Goal: Task Accomplishment & Management: Use online tool/utility

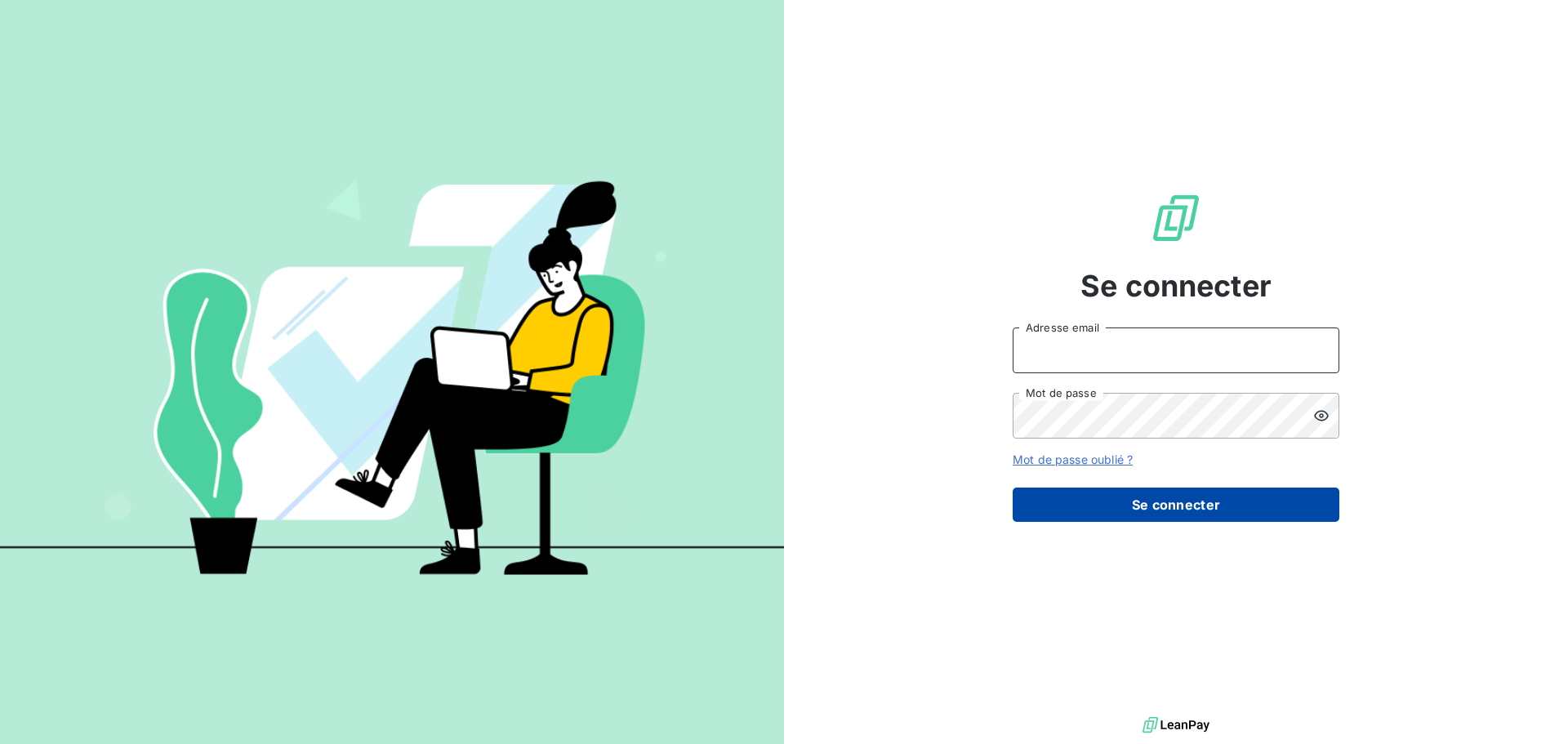
type input "[PERSON_NAME][EMAIL_ADDRESS][DOMAIN_NAME]"
click at [1138, 508] on button "Se connecter" at bounding box center [1175, 505] width 327 height 34
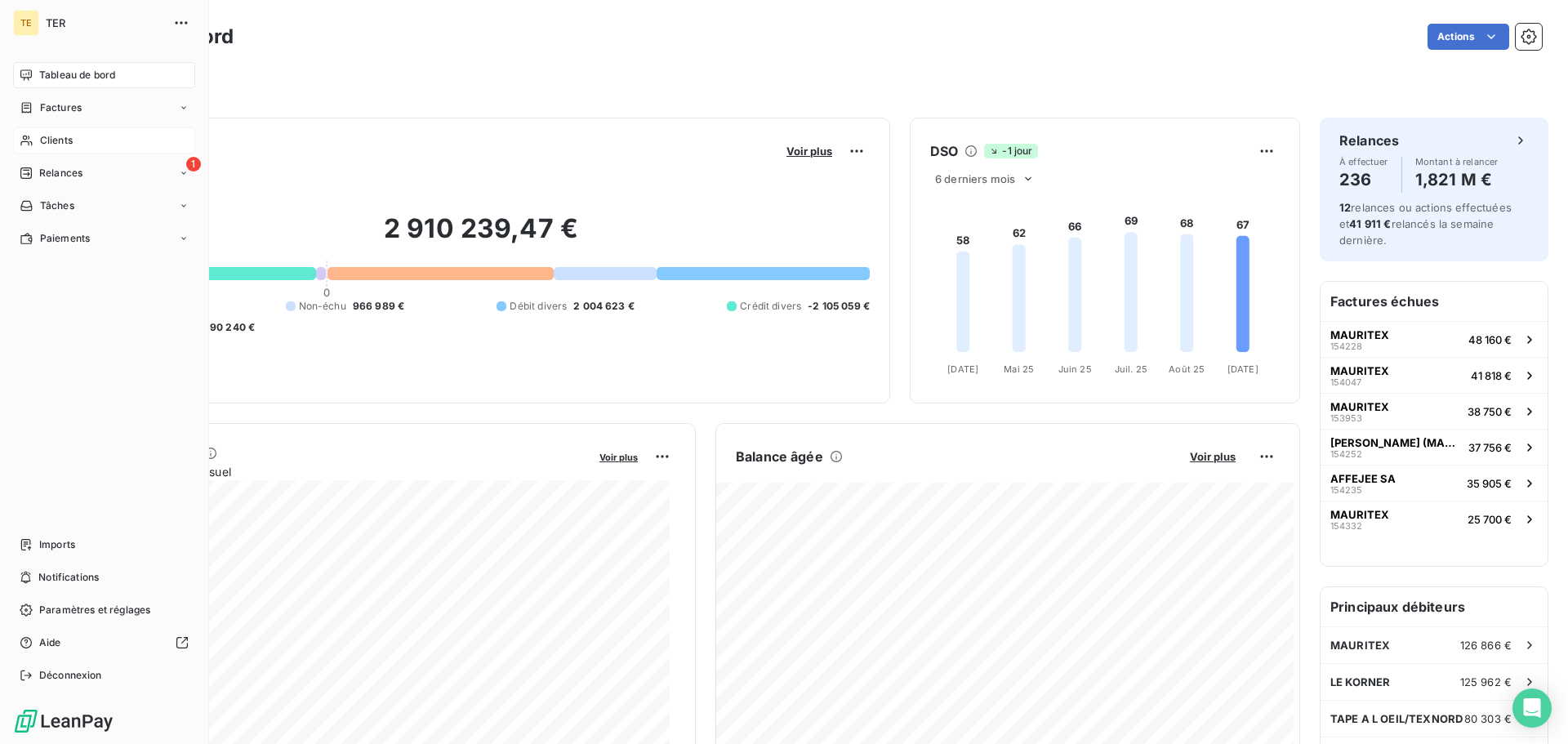
click at [35, 137] on div "Clients" at bounding box center [104, 140] width 182 height 26
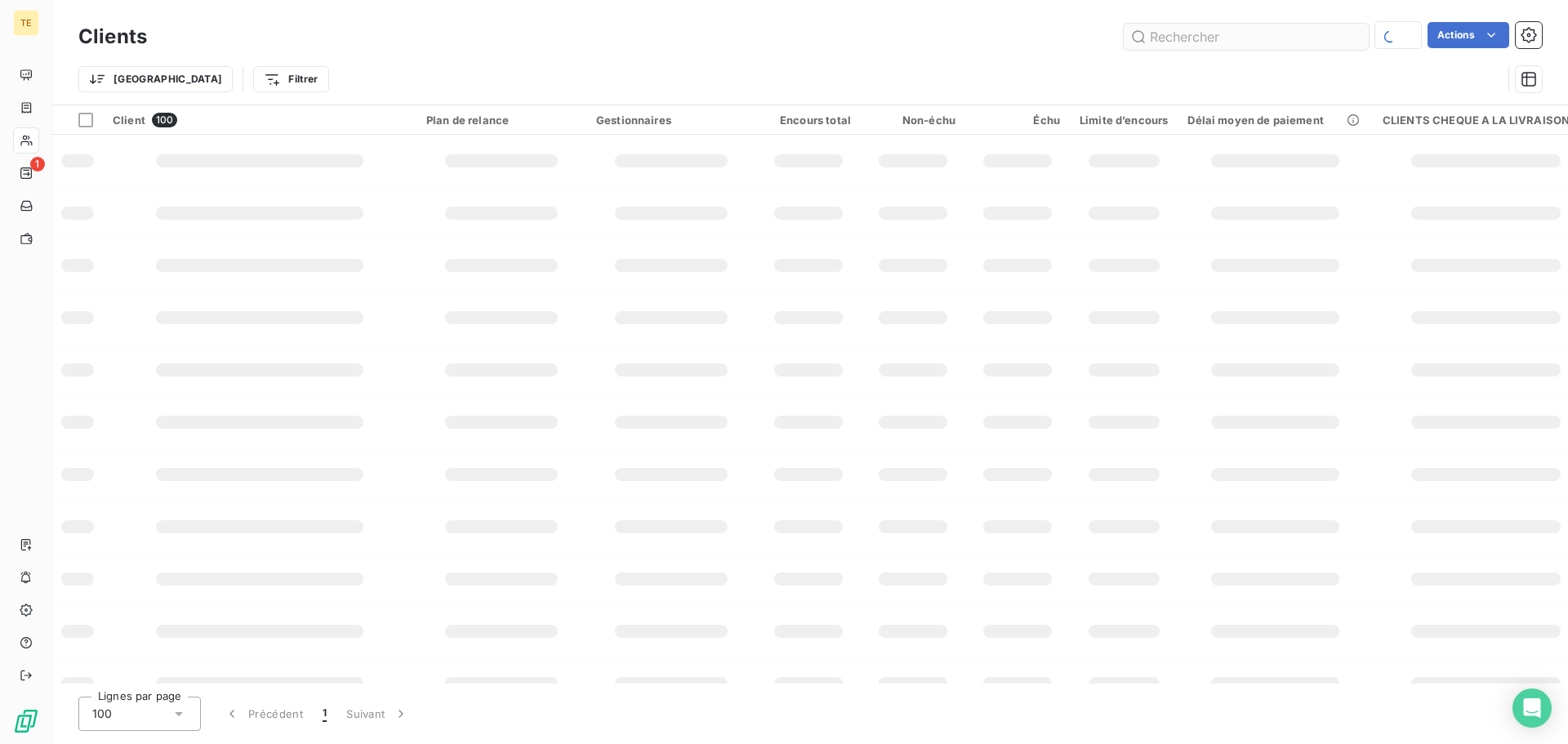
click at [1172, 45] on input "text" at bounding box center [1246, 37] width 245 height 26
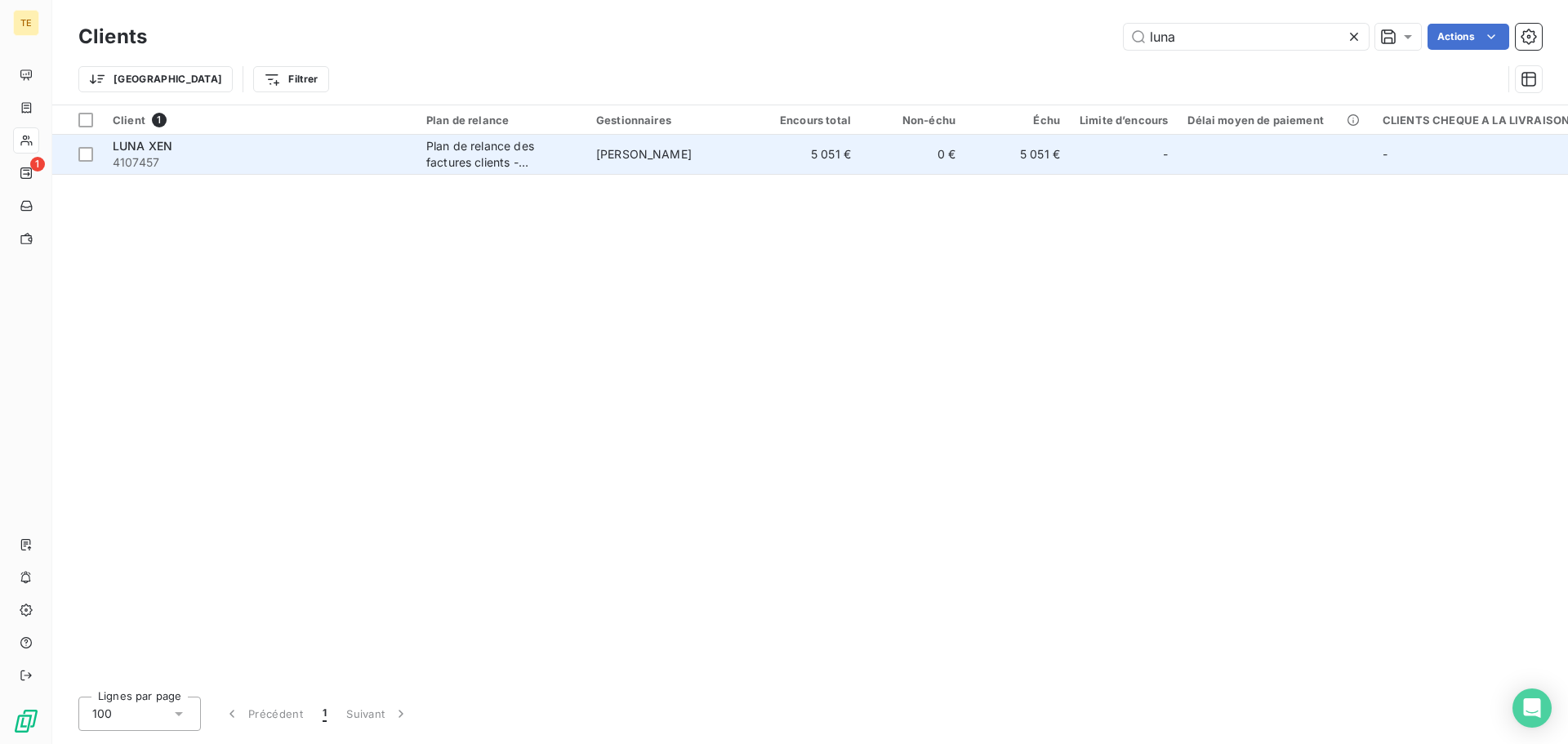
type input "luna"
click at [516, 151] on div "Plan de relance des factures clients - [PERSON_NAME]" at bounding box center [502, 154] width 151 height 33
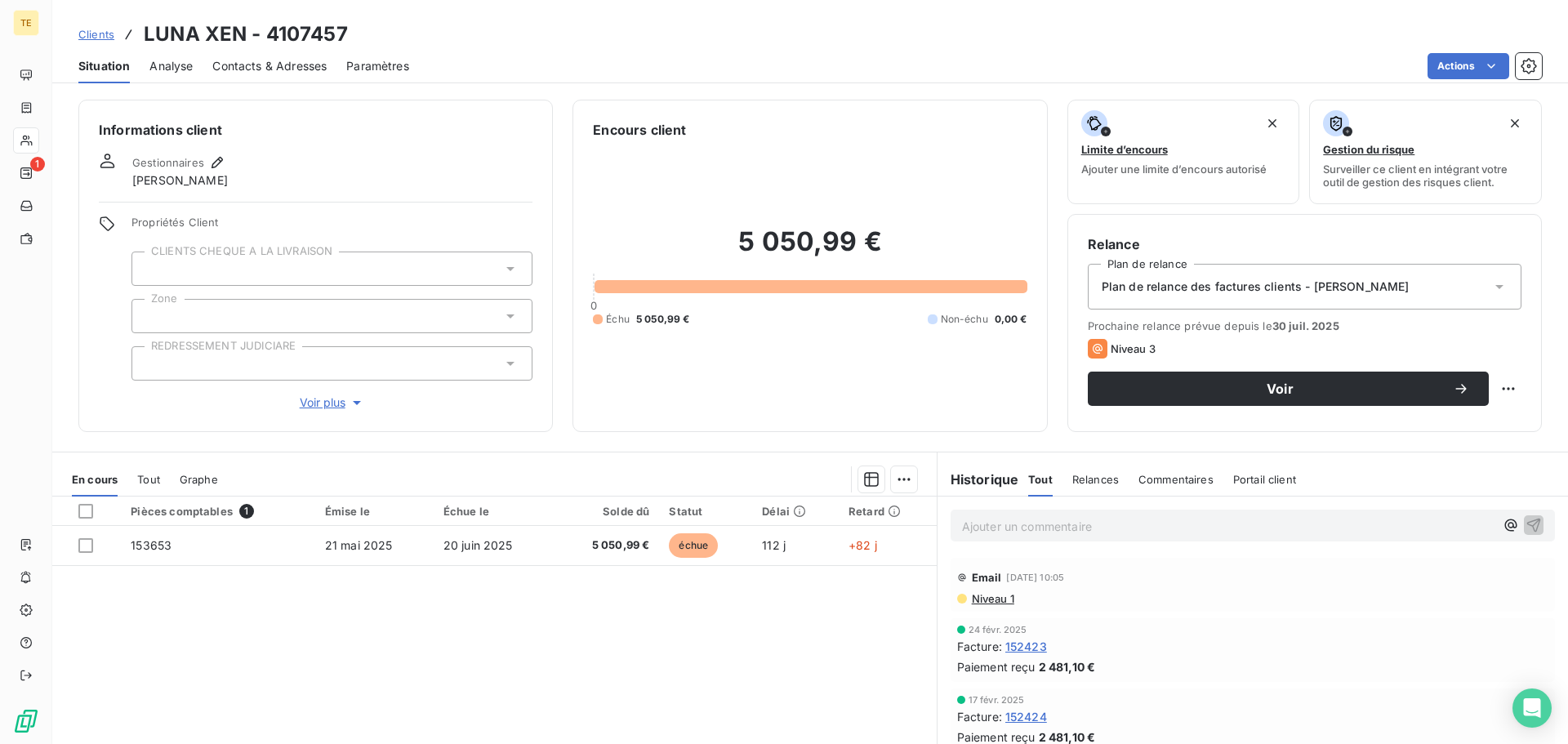
click at [989, 602] on span "Niveau 1" at bounding box center [992, 599] width 44 height 13
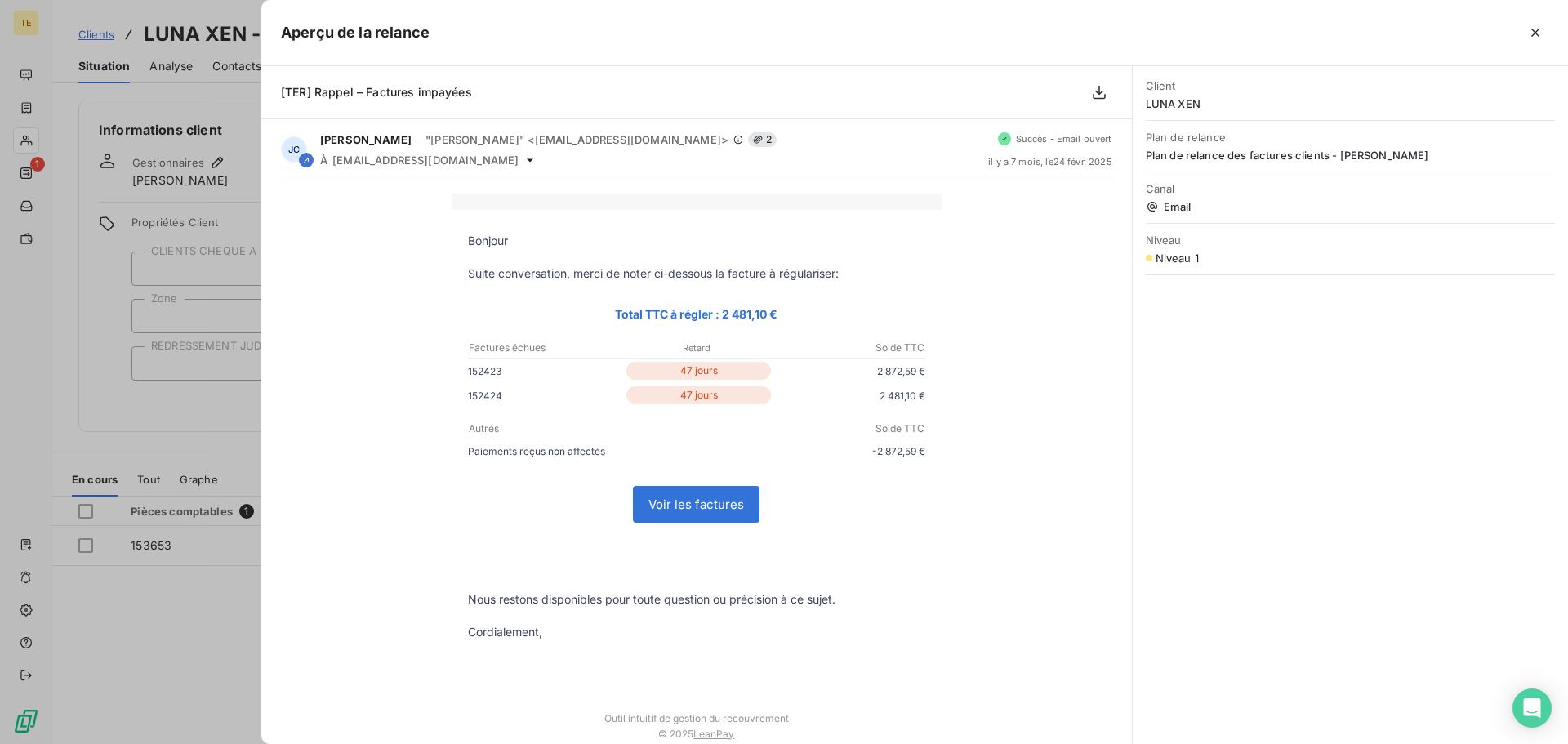
click at [1530, 32] on icon "button" at bounding box center [1535, 32] width 16 height 16
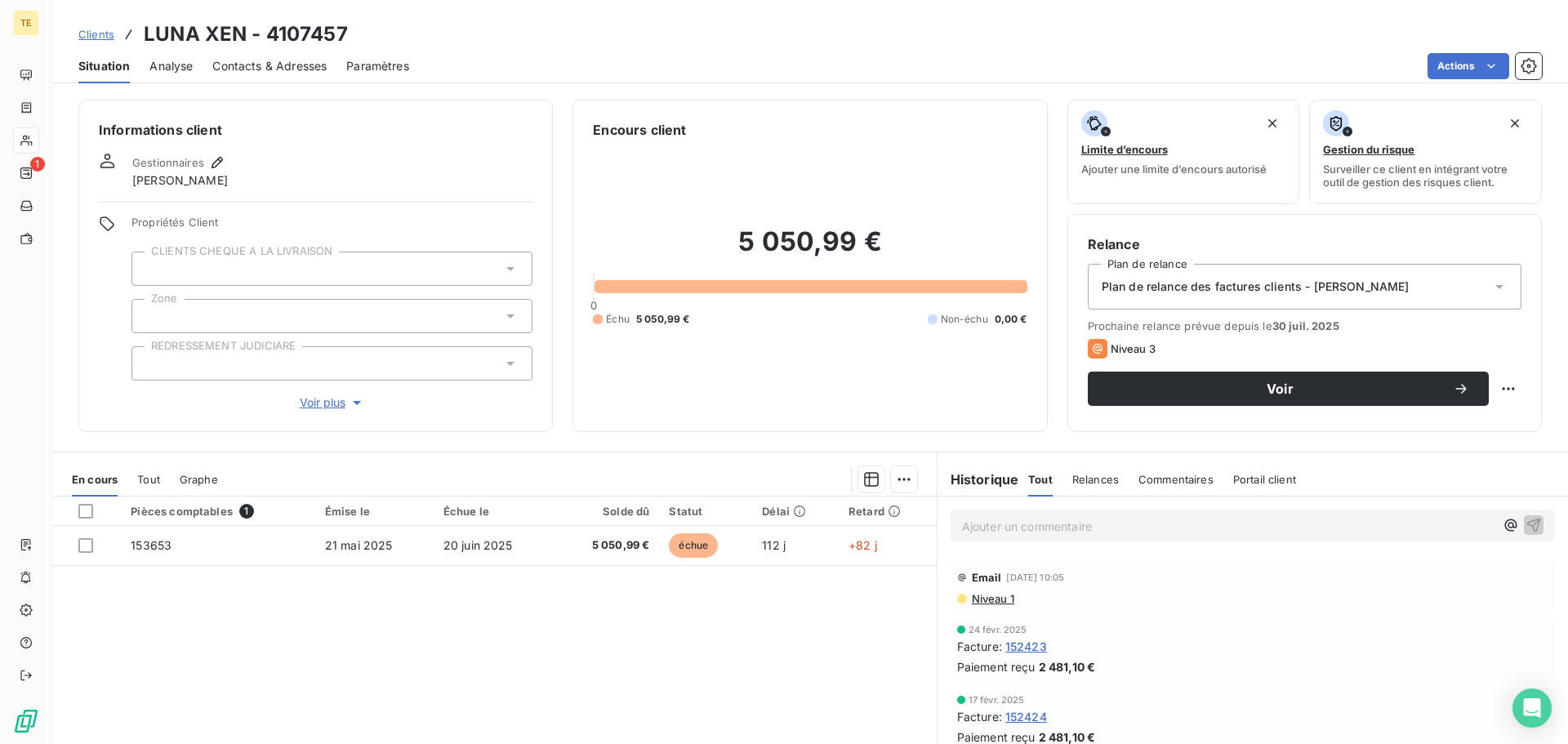
click at [1228, 294] on span "Plan de relance des factures clients - [PERSON_NAME]" at bounding box center [1255, 286] width 308 height 16
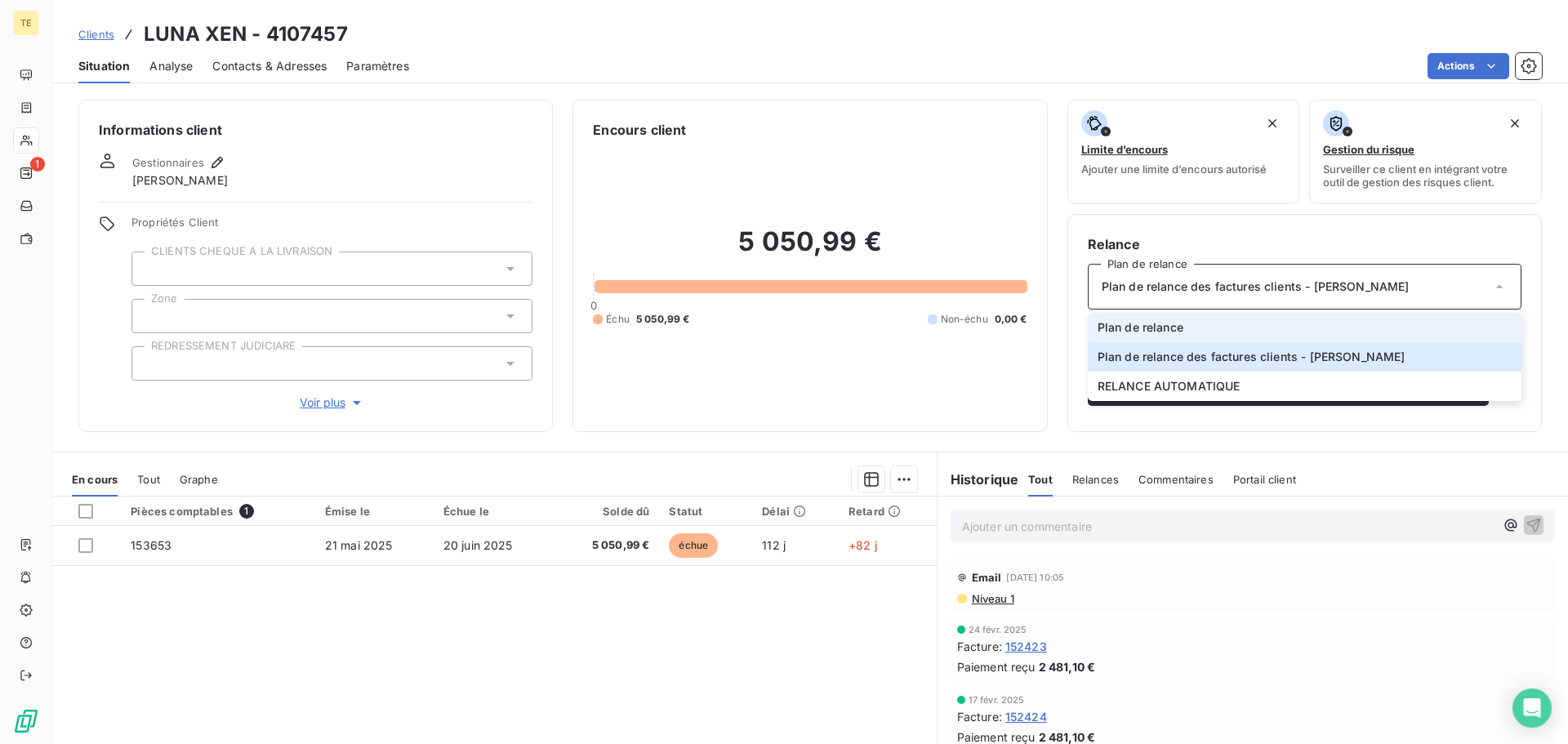
click at [1225, 323] on li "Plan de relance" at bounding box center [1304, 327] width 433 height 29
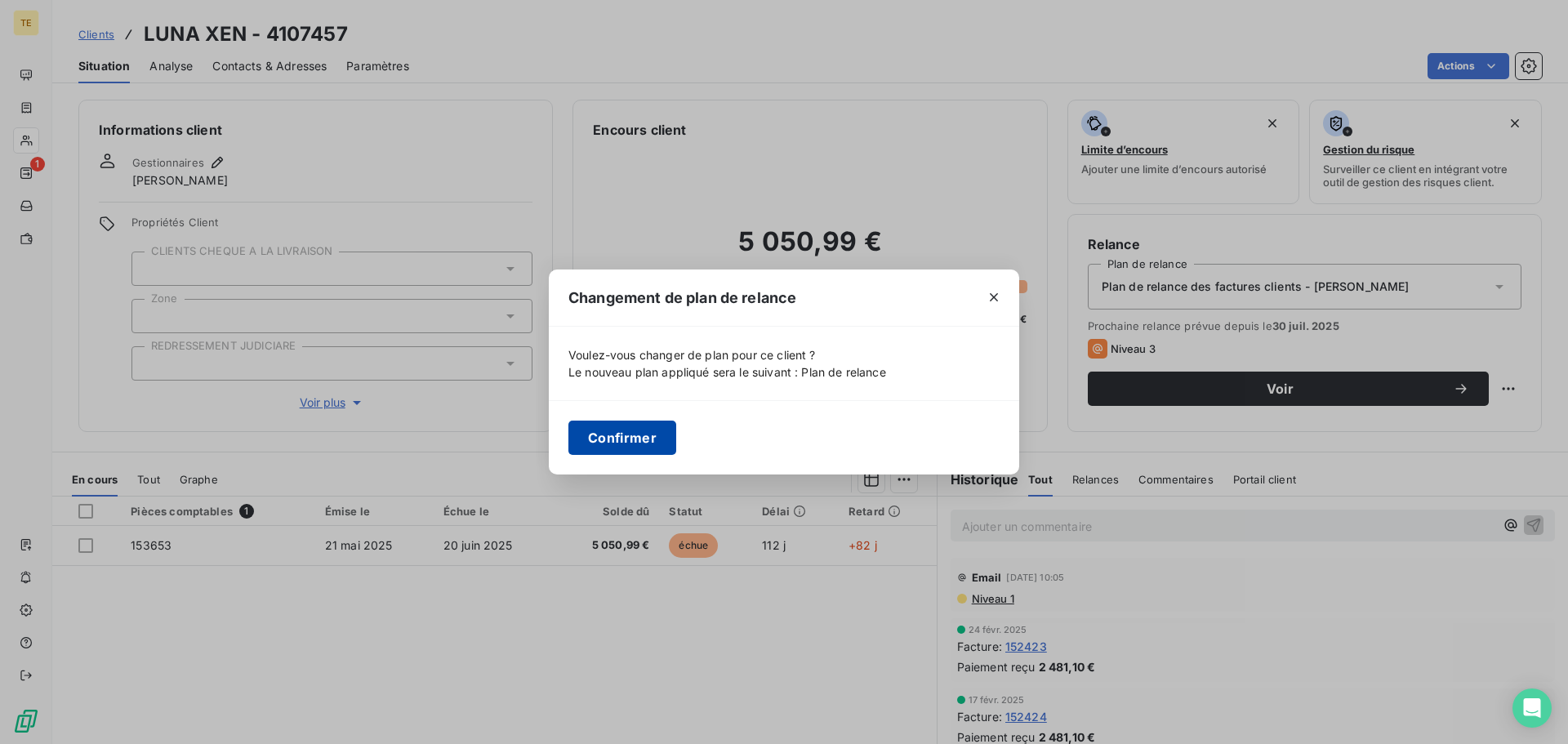
click at [648, 448] on button "Confirmer" at bounding box center [622, 438] width 107 height 34
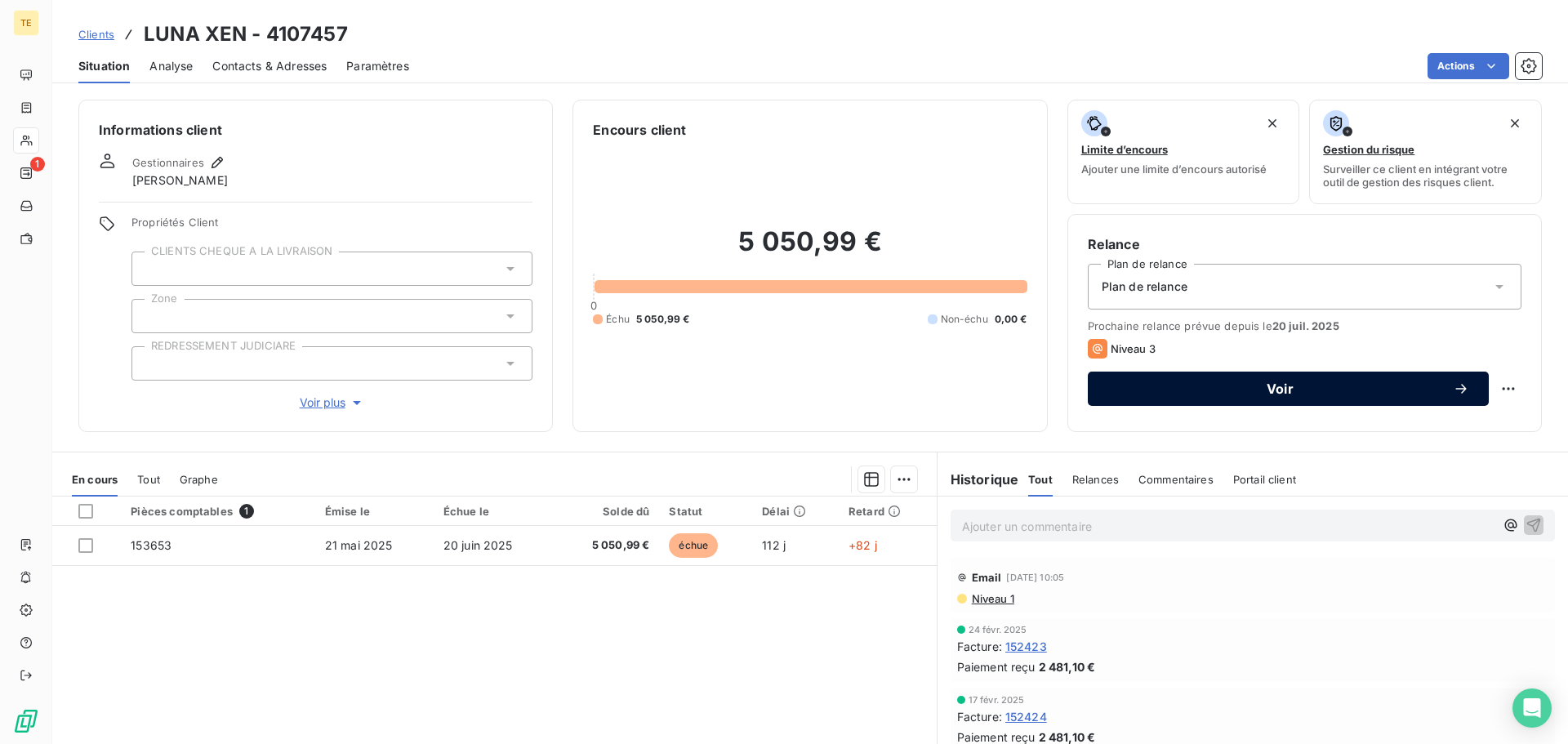
click at [1428, 379] on button "Voir" at bounding box center [1288, 389] width 401 height 34
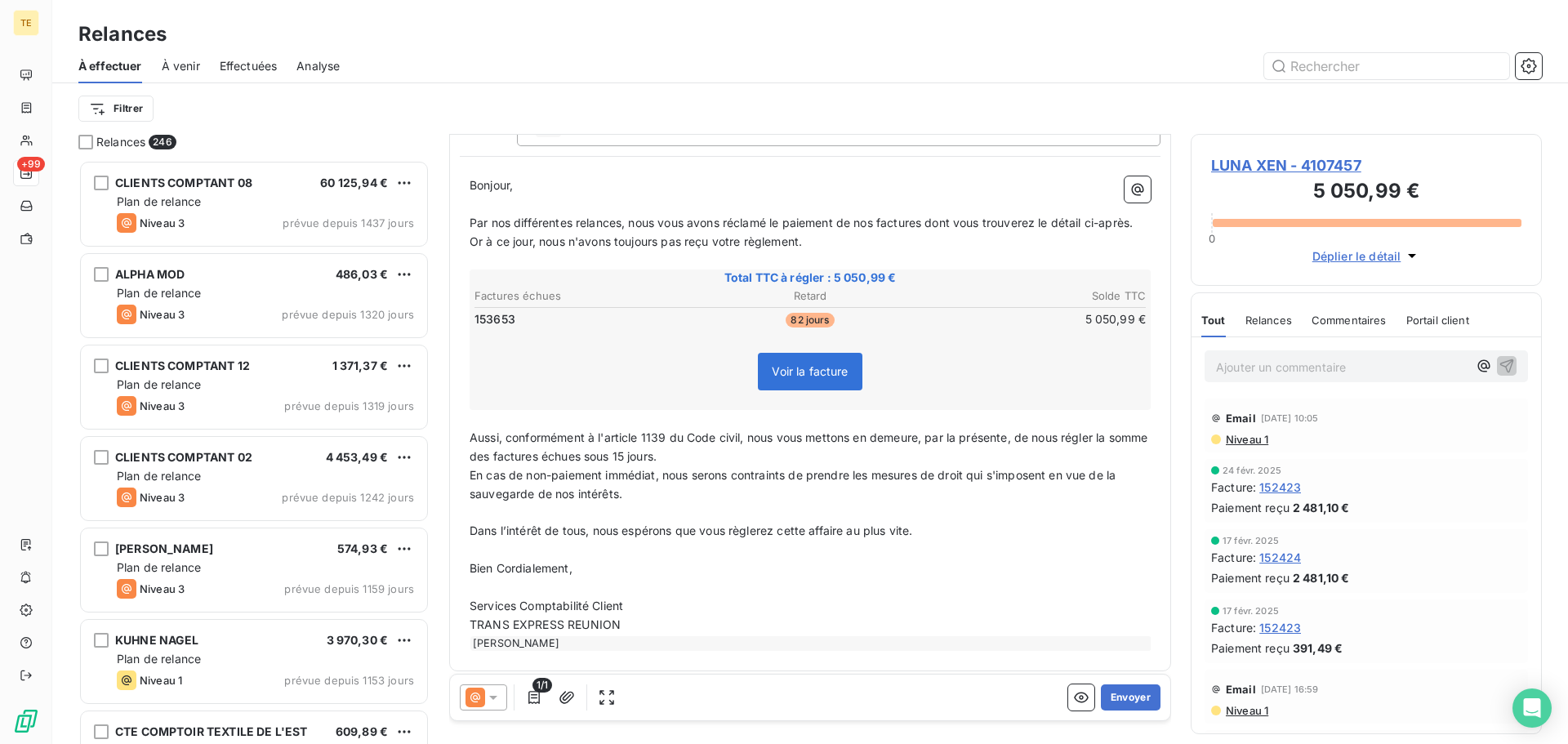
scroll to position [170, 0]
click at [494, 692] on icon at bounding box center [493, 697] width 16 height 16
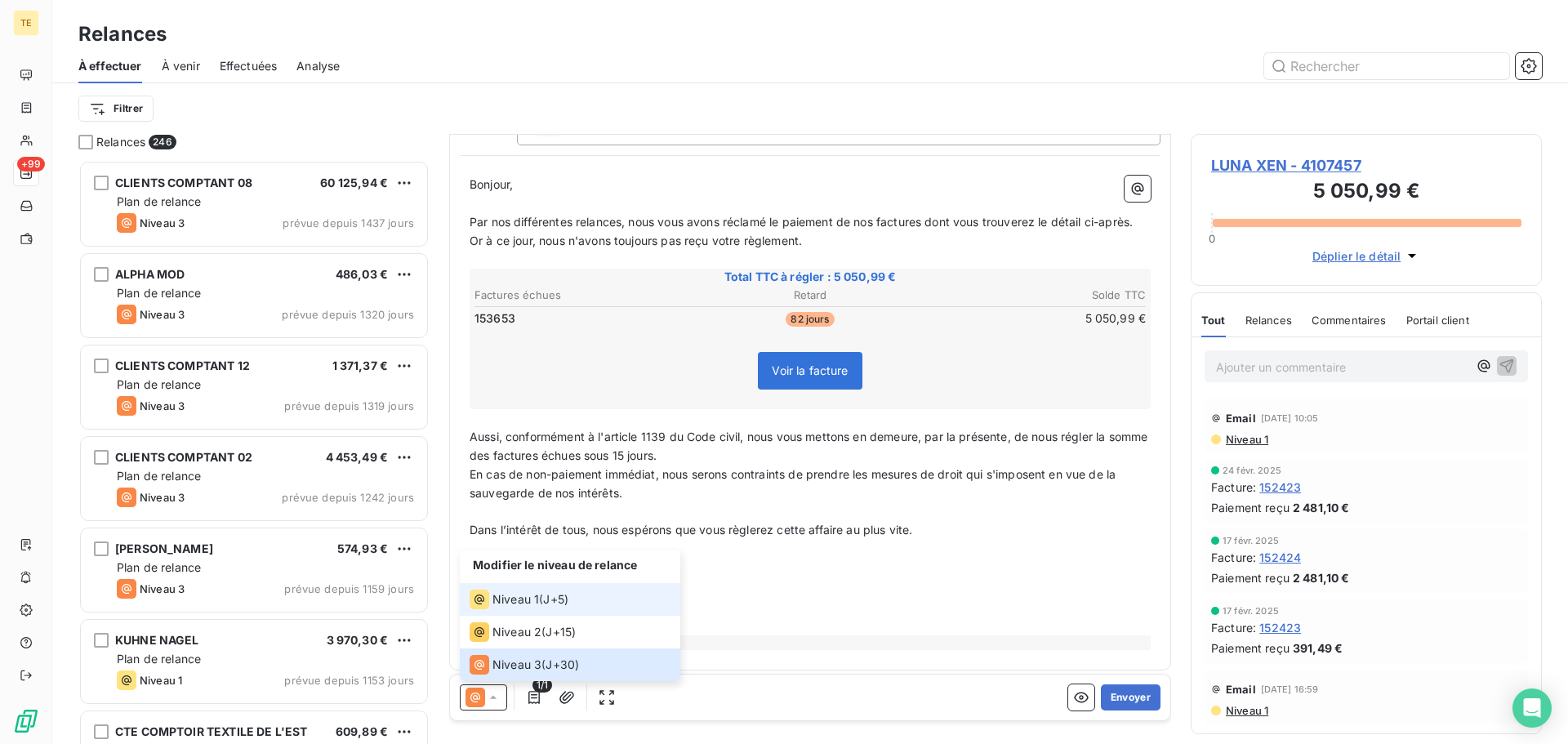
click at [534, 600] on span "Niveau 1" at bounding box center [515, 599] width 46 height 16
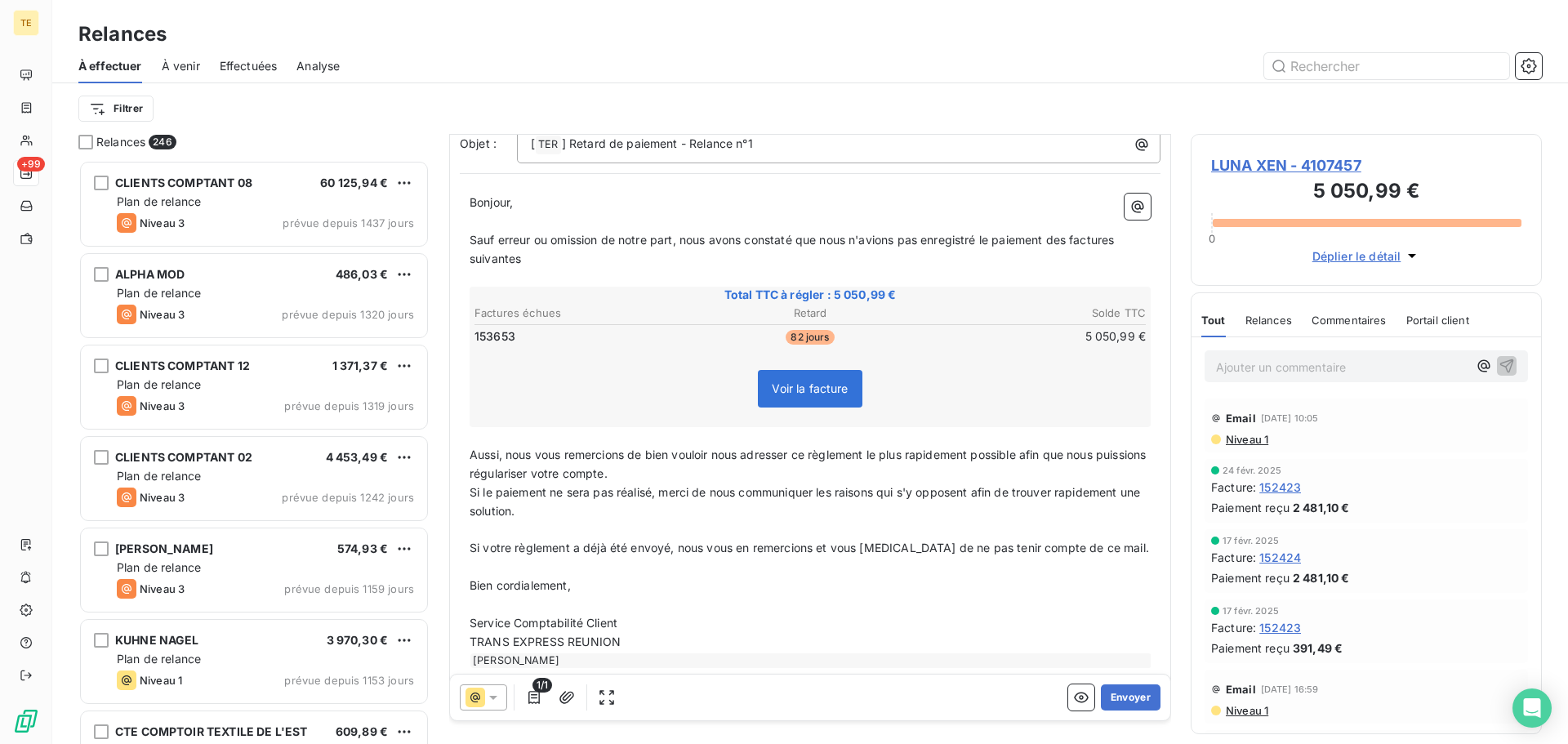
scroll to position [0, 0]
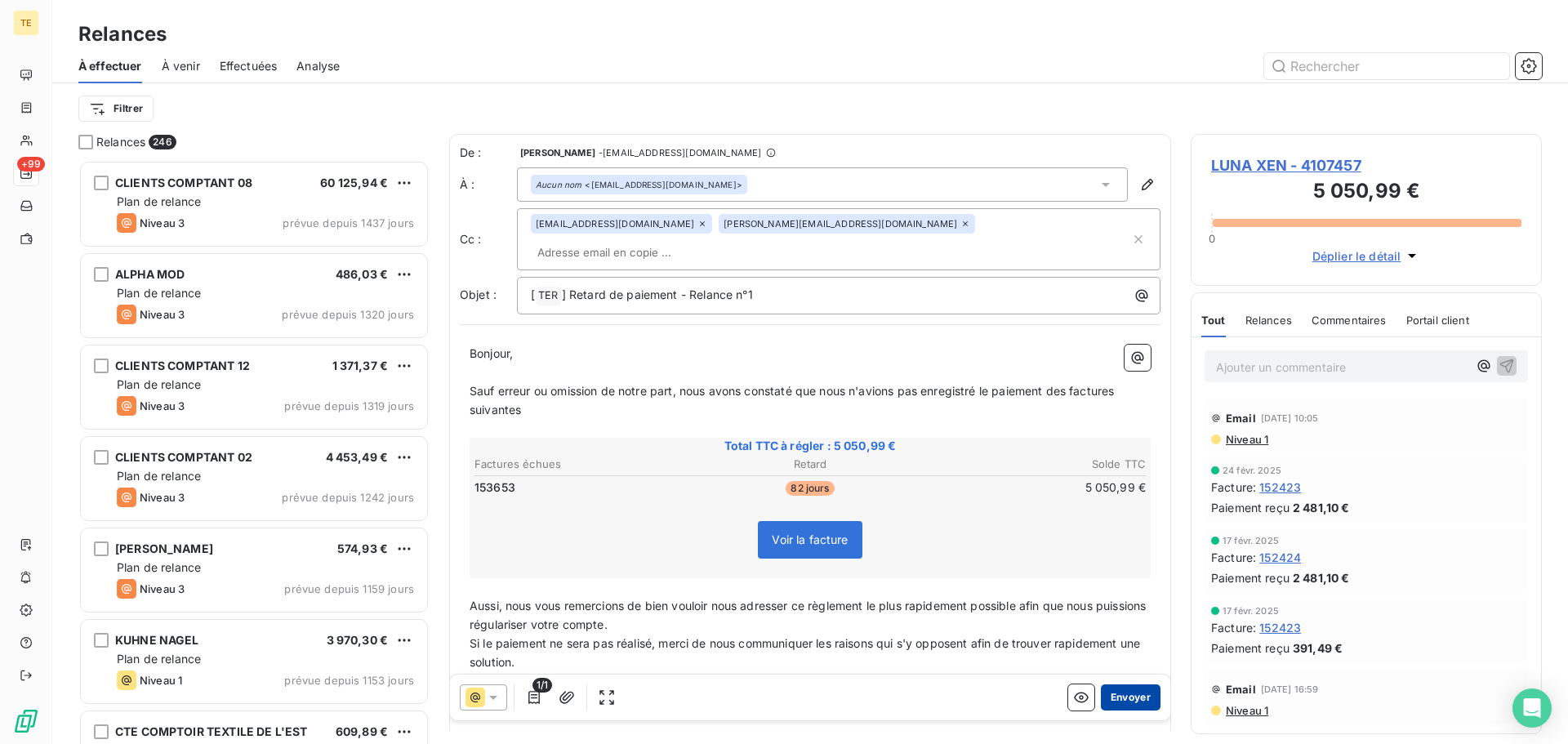
click at [1118, 698] on button "Envoyer" at bounding box center [1130, 698] width 59 height 26
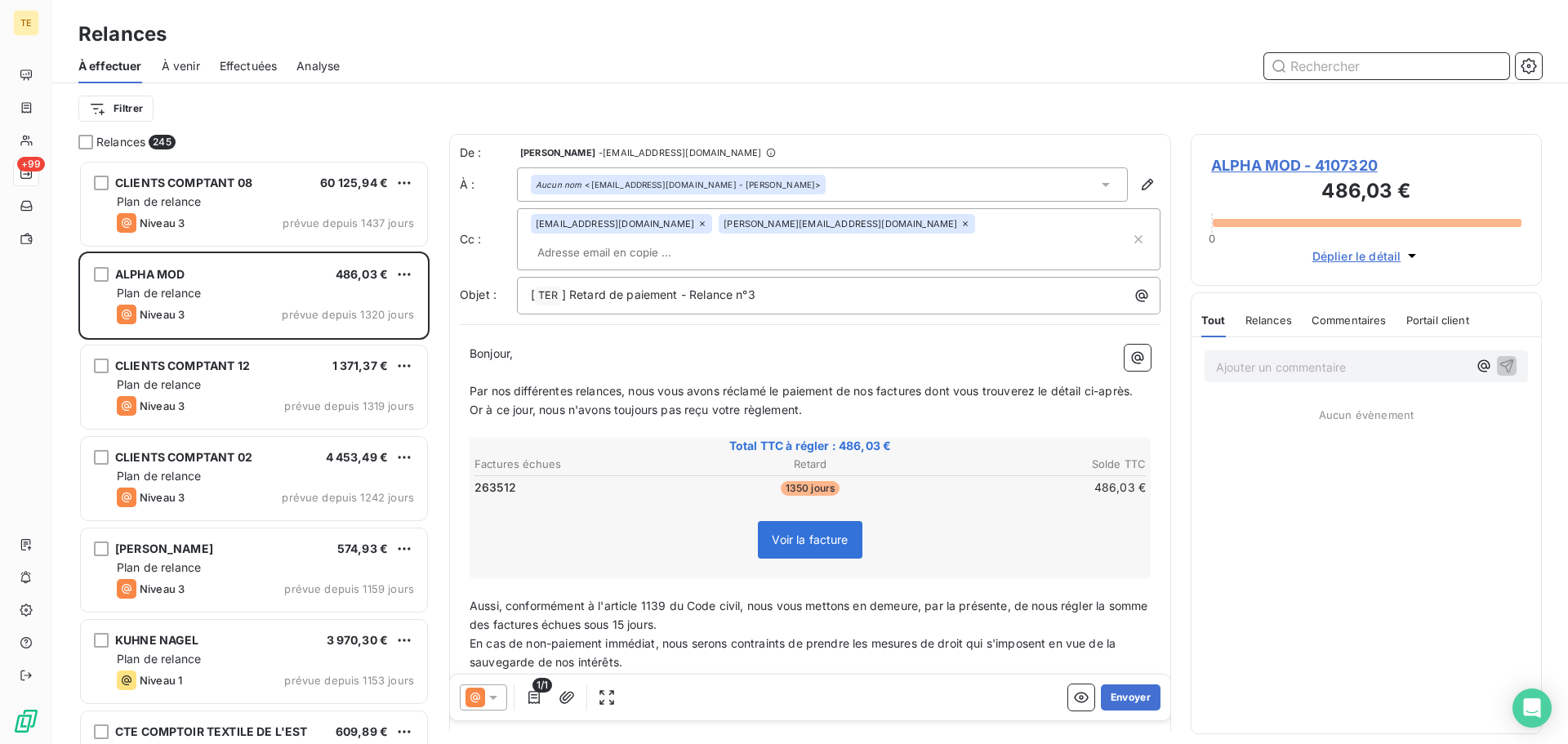
click at [1410, 67] on input "text" at bounding box center [1386, 66] width 245 height 26
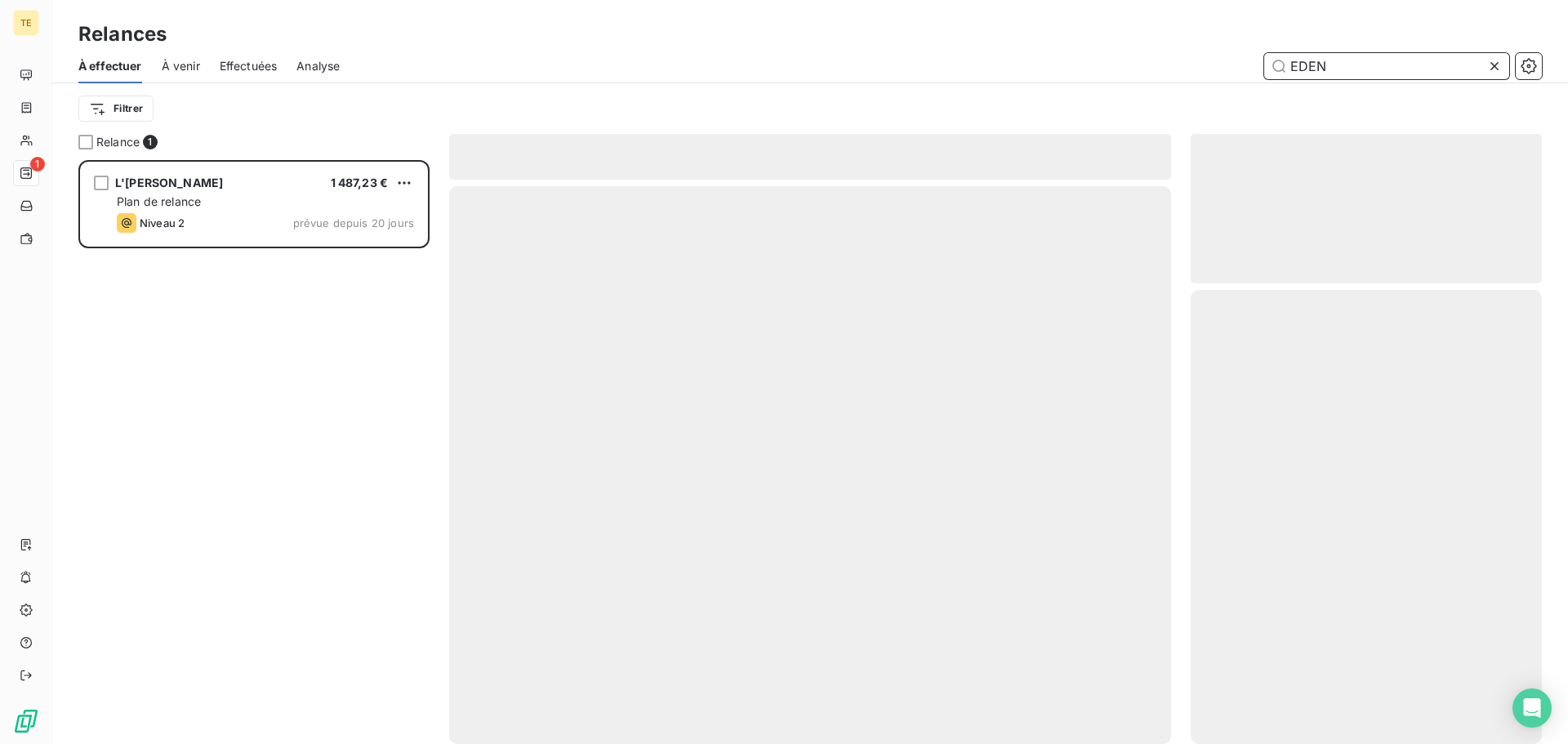
scroll to position [572, 339]
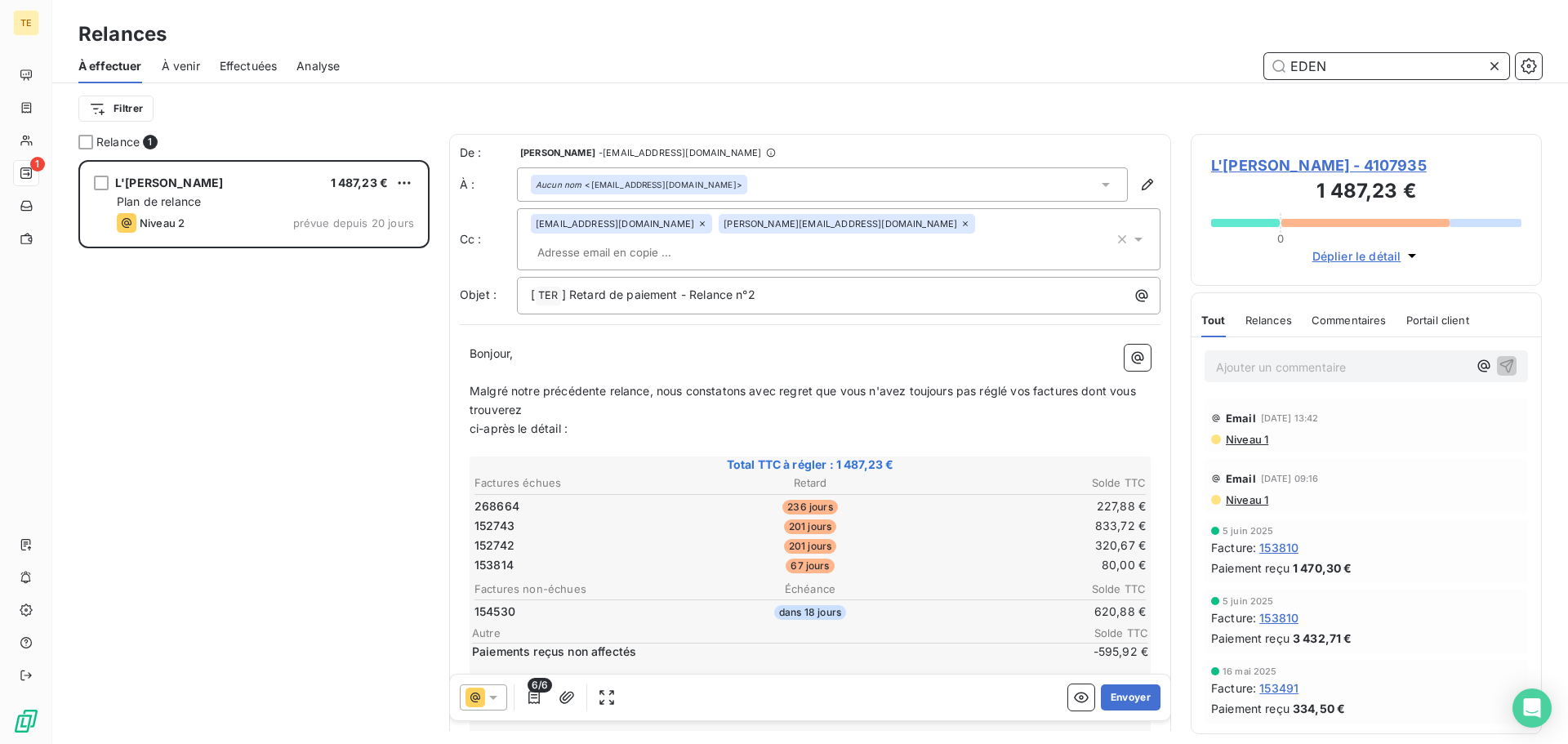
type input "EDEN"
